Goal: Transaction & Acquisition: Purchase product/service

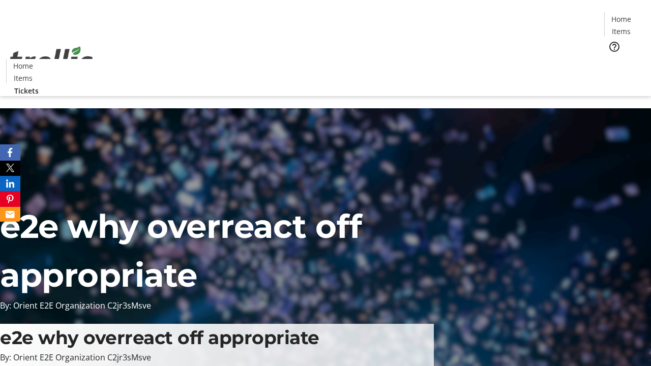
click at [613, 59] on span "Tickets" at bounding box center [625, 64] width 24 height 11
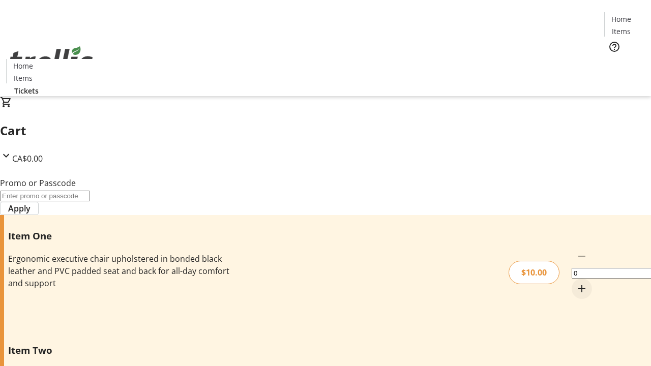
click at [576, 283] on mat-icon "Increment by one" at bounding box center [582, 289] width 12 height 12
type input "1"
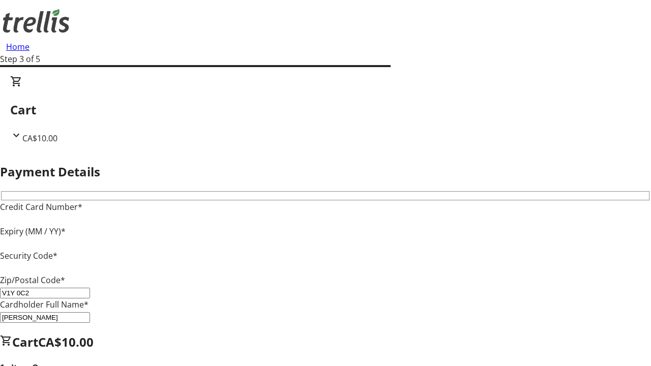
type input "V1Y 0C2"
